Goal: Task Accomplishment & Management: Manage account settings

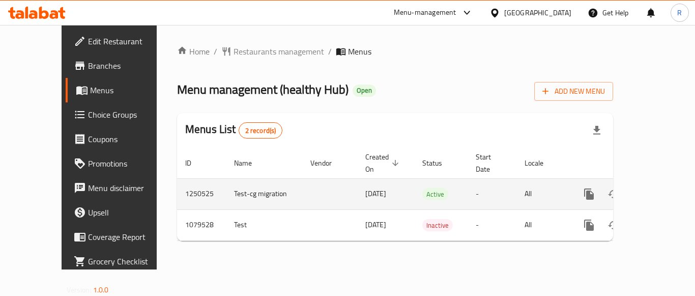
click at [657, 188] on icon "enhanced table" at bounding box center [663, 194] width 12 height 12
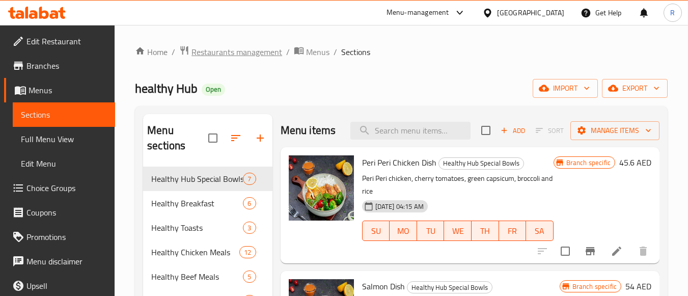
click at [238, 54] on span "Restaurants management" at bounding box center [236, 52] width 91 height 12
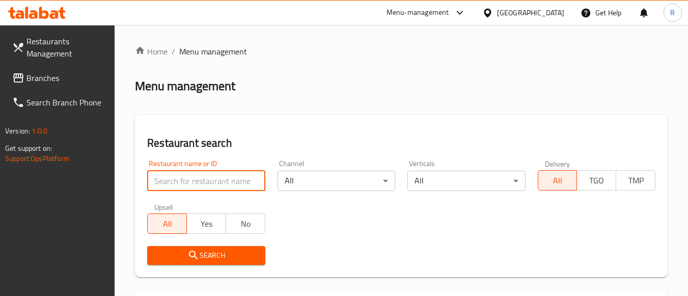
click at [201, 180] on input "search" at bounding box center [206, 181] width 118 height 20
paste input "685858"
type input "685858"
click button "Search" at bounding box center [206, 255] width 118 height 19
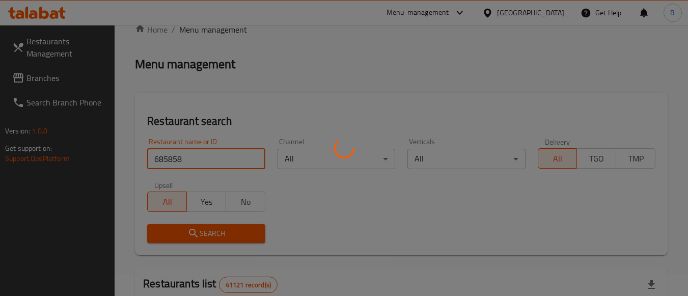
scroll to position [158, 0]
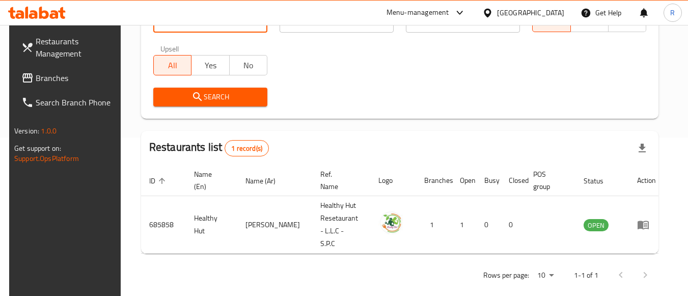
click at [333, 117] on div "Restaurant search Restaurant name or ID 685858 Restaurant name or ID Channel Al…" at bounding box center [400, 37] width 518 height 162
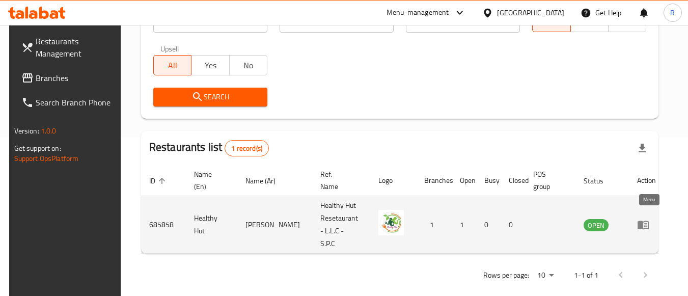
click at [643, 221] on icon "enhanced table" at bounding box center [642, 225] width 11 height 9
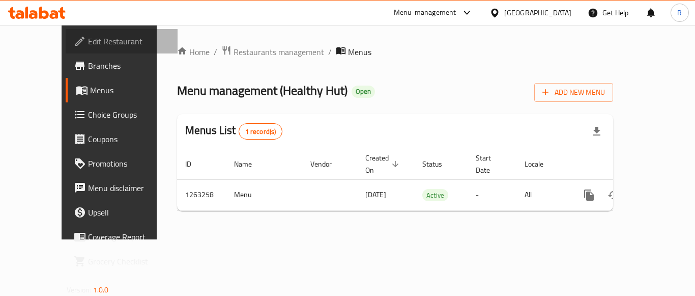
click at [88, 43] on span "Edit Restaurant" at bounding box center [128, 41] width 81 height 12
